Goal: Communication & Community: Answer question/provide support

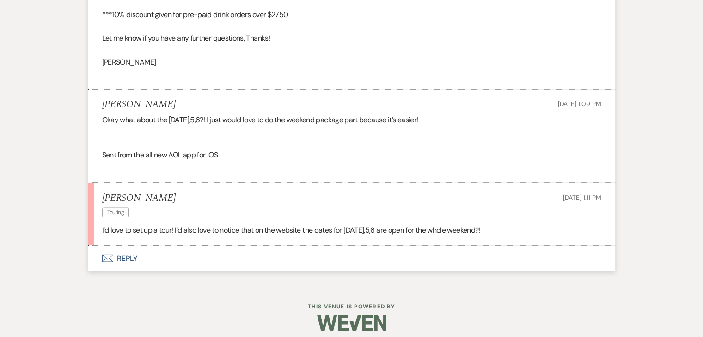
scroll to position [1589, 0]
click at [125, 256] on button "Envelope Reply" at bounding box center [351, 258] width 527 height 26
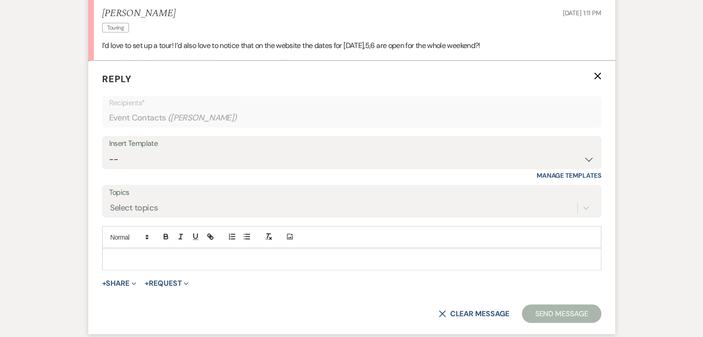
scroll to position [1774, 0]
click at [140, 256] on p at bounding box center [352, 259] width 484 height 10
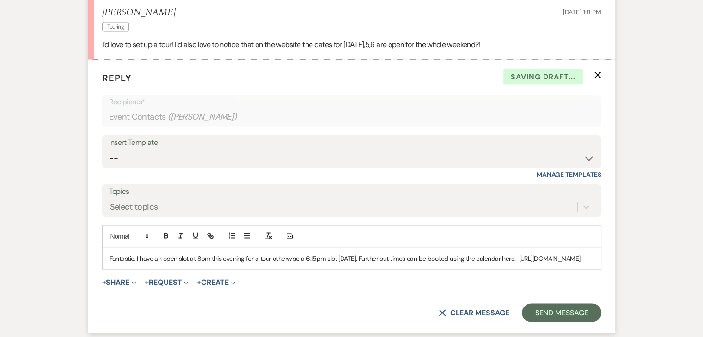
drag, startPoint x: 350, startPoint y: 267, endPoint x: 93, endPoint y: 278, distance: 257.1
click at [93, 278] on form "Reply X Saving draft... Recipients* Event Contacts ( [PERSON_NAME] ) Insert Tem…" at bounding box center [351, 197] width 527 height 274
click at [209, 237] on icon "button" at bounding box center [210, 236] width 8 height 8
type input "[URL][DOMAIN_NAME]"
click at [335, 264] on p "Fantastic, I have an open slot at 8pm this evening for a tour otherwise a 6:15p…" at bounding box center [352, 259] width 484 height 10
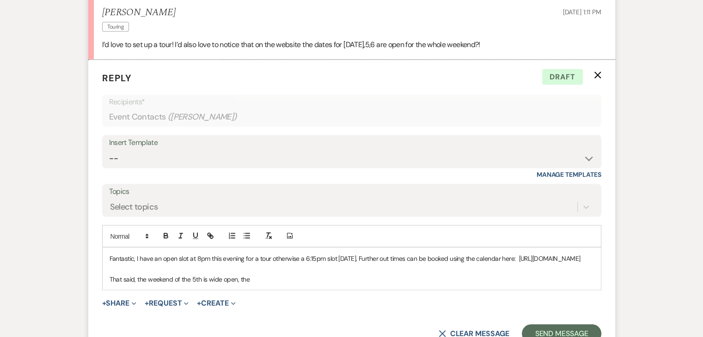
click at [256, 285] on p "That said, the weekend of the 5th is wide open, the" at bounding box center [352, 279] width 484 height 10
click at [344, 285] on p "That said, the weekend of the 5th is wide open, the cost with tax would be $838…" at bounding box center [352, 279] width 484 height 10
click at [248, 285] on p "That said, the weekend of the 5th is wide open, the cost with tax would be $838…" at bounding box center [352, 279] width 484 height 10
click at [408, 285] on p "That said, the weekend of the 5th is wide open, the venue cost with tax would b…" at bounding box center [352, 279] width 484 height 10
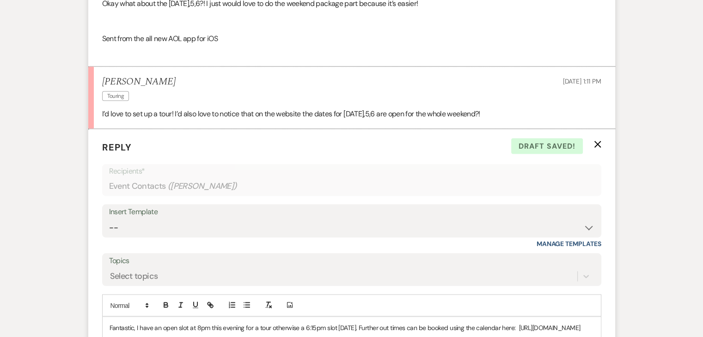
scroll to position [1820, 0]
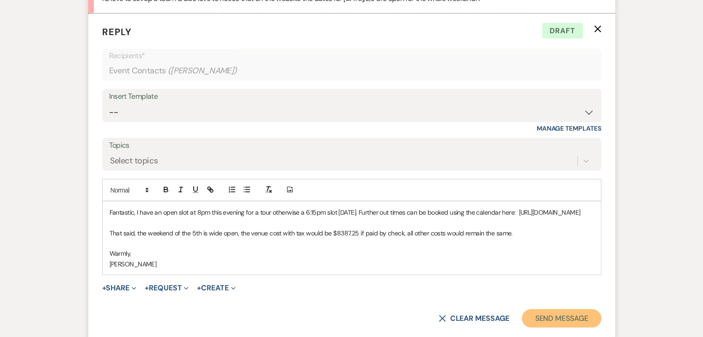
click at [567, 328] on button "Send Message" at bounding box center [561, 319] width 79 height 18
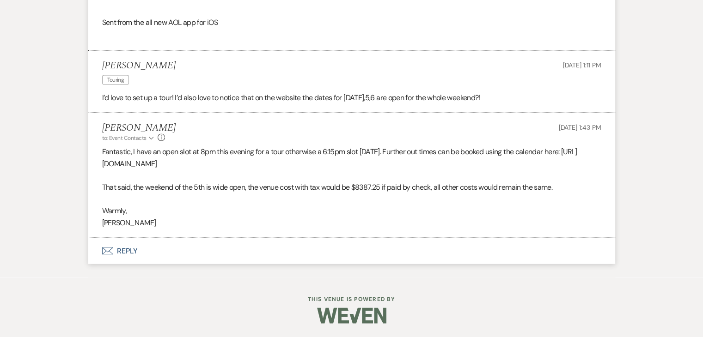
scroll to position [1721, 0]
drag, startPoint x: 163, startPoint y: 63, endPoint x: 103, endPoint y: 61, distance: 59.2
click at [103, 61] on div "[PERSON_NAME] Touring [DATE] 1:11 PM" at bounding box center [351, 75] width 499 height 28
copy h5 "[PERSON_NAME]"
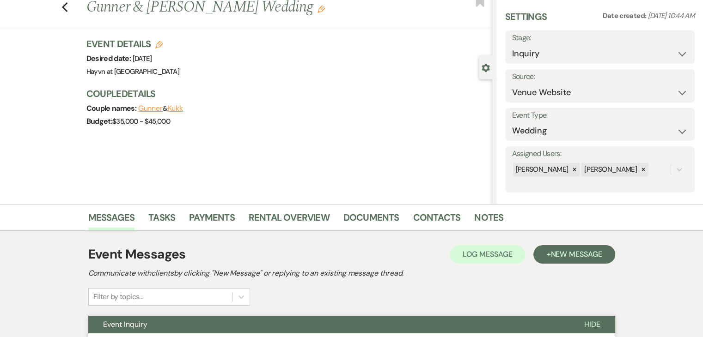
scroll to position [0, 0]
